Goal: Information Seeking & Learning: Find contact information

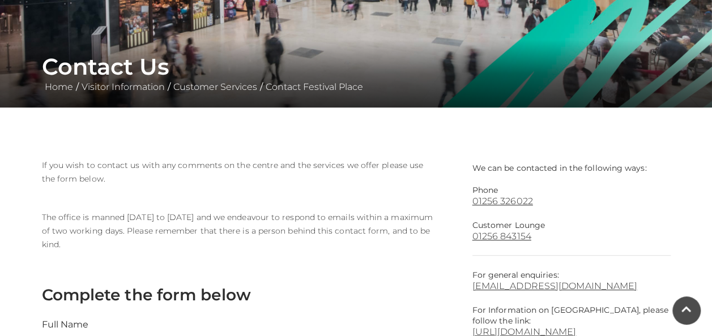
scroll to position [176, 0]
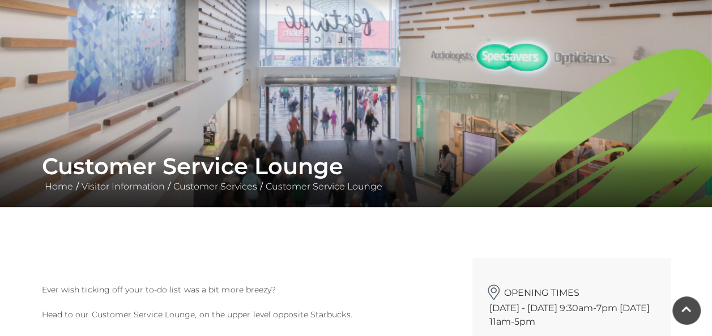
scroll to position [72, 0]
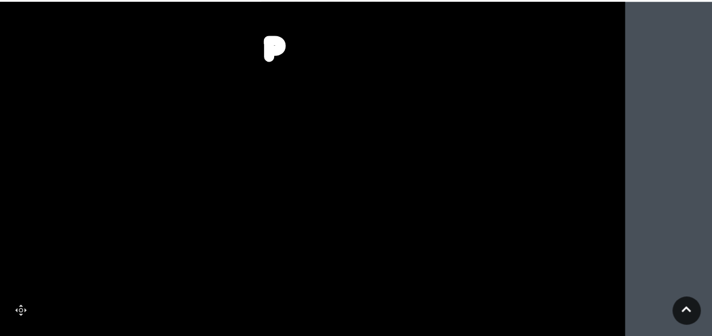
scroll to position [639, 0]
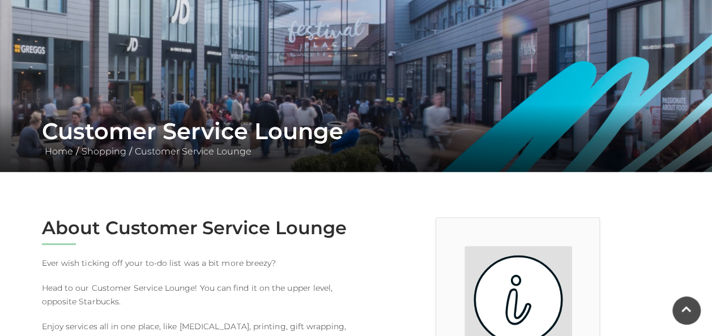
scroll to position [114, 0]
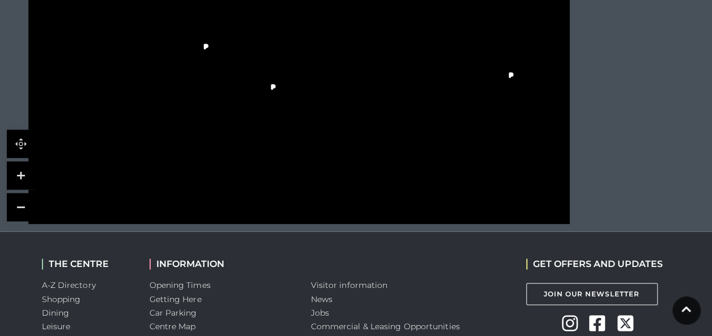
scroll to position [912, 0]
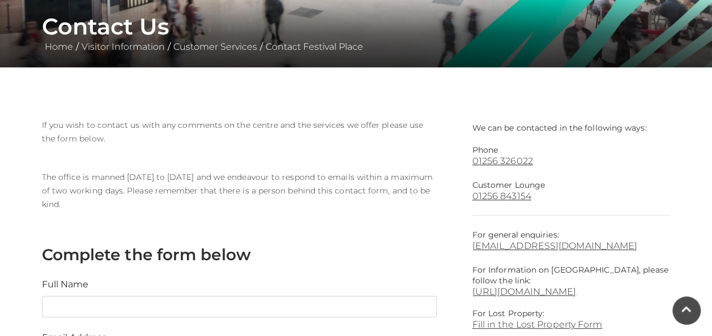
scroll to position [214, 0]
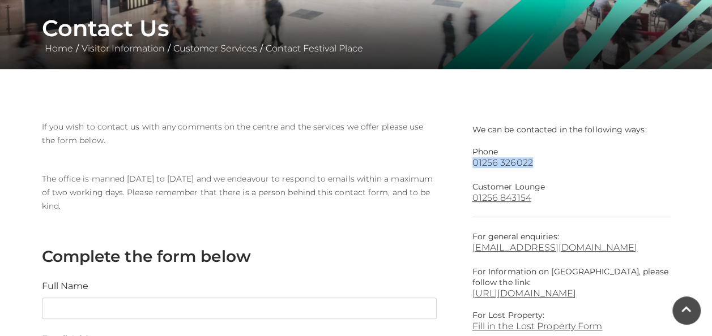
drag, startPoint x: 575, startPoint y: 156, endPoint x: 544, endPoint y: 164, distance: 32.3
drag, startPoint x: 544, startPoint y: 164, endPoint x: 586, endPoint y: 178, distance: 43.5
click at [477, 150] on p "Phone" at bounding box center [571, 152] width 198 height 11
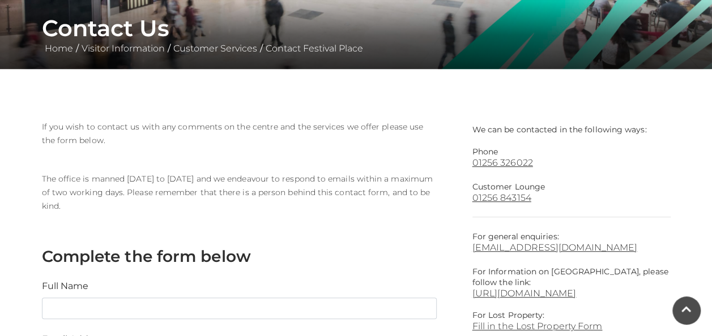
click at [533, 189] on p "Customer Lounge" at bounding box center [571, 187] width 198 height 11
drag, startPoint x: 533, startPoint y: 189, endPoint x: 570, endPoint y: 193, distance: 36.5
click at [485, 193] on link "01256 843154" at bounding box center [571, 198] width 198 height 11
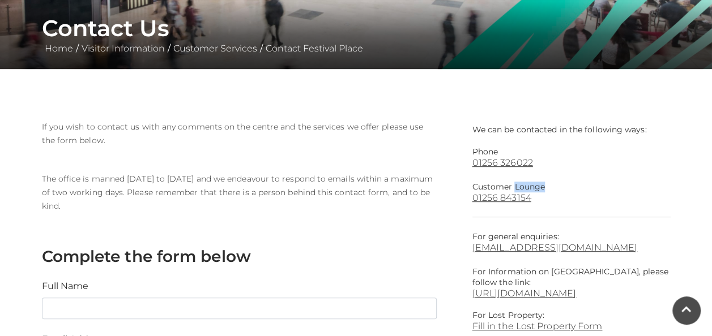
click at [552, 187] on p "Customer Lounge" at bounding box center [571, 187] width 198 height 11
click at [530, 186] on p "Customer Lounge" at bounding box center [571, 187] width 198 height 11
click at [480, 187] on p "Customer Lounge" at bounding box center [571, 187] width 198 height 11
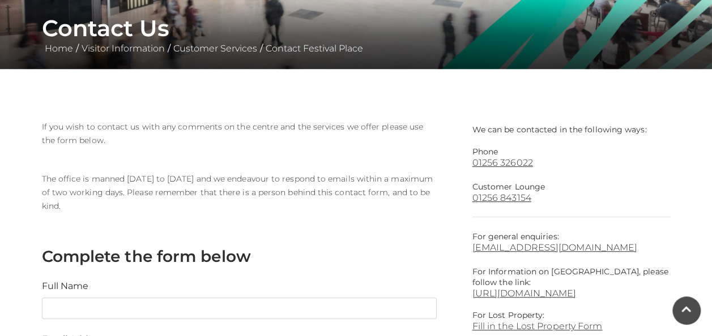
drag, startPoint x: 480, startPoint y: 187, endPoint x: 472, endPoint y: 145, distance: 42.6
click at [495, 153] on p "Phone" at bounding box center [571, 152] width 198 height 11
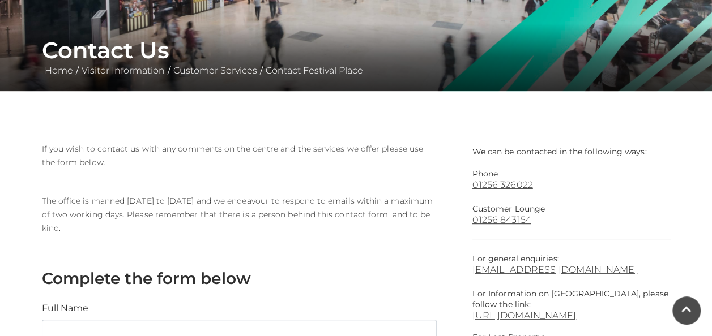
scroll to position [191, 0]
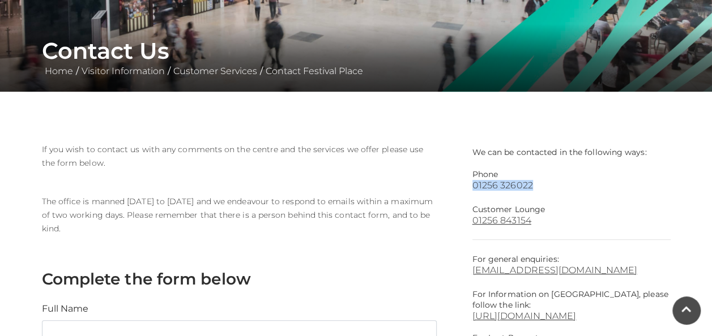
drag, startPoint x: 580, startPoint y: 180, endPoint x: 548, endPoint y: 187, distance: 32.6
drag, startPoint x: 548, startPoint y: 187, endPoint x: 570, endPoint y: 191, distance: 22.0
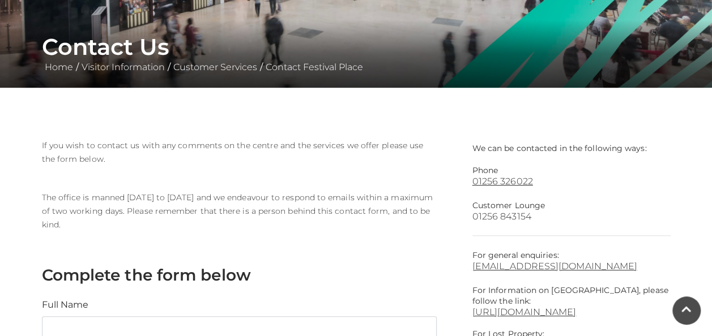
scroll to position [198, 0]
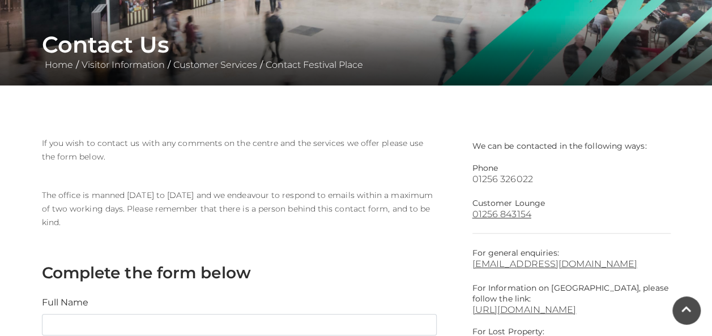
drag, startPoint x: 502, startPoint y: 174, endPoint x: 492, endPoint y: 180, distance: 11.7
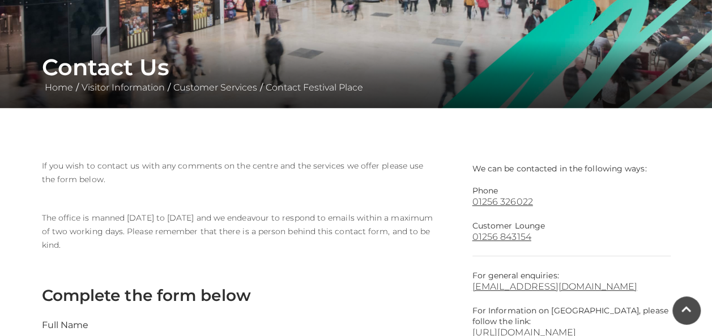
scroll to position [176, 0]
